Goal: Find specific page/section: Find specific page/section

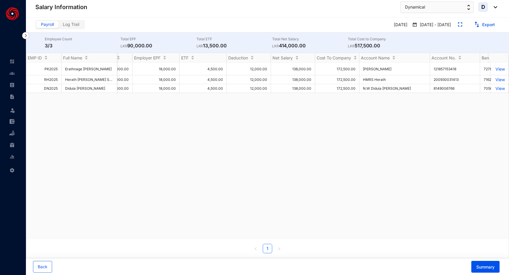
scroll to position [0, 240]
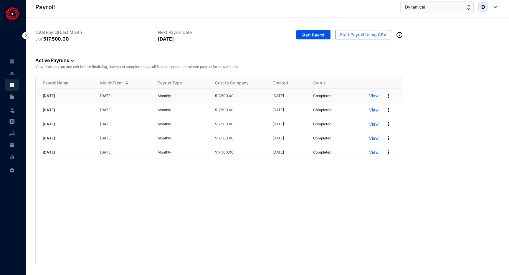
click at [372, 95] on p "View" at bounding box center [373, 96] width 9 height 6
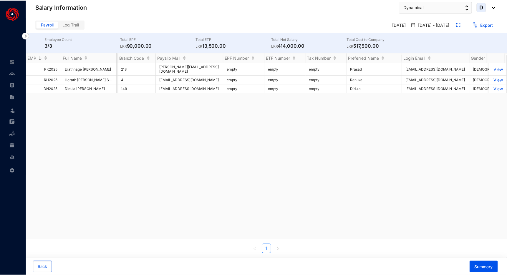
scroll to position [0, 640]
click at [15, 62] on link at bounding box center [16, 62] width 15 height 6
